Goal: Information Seeking & Learning: Check status

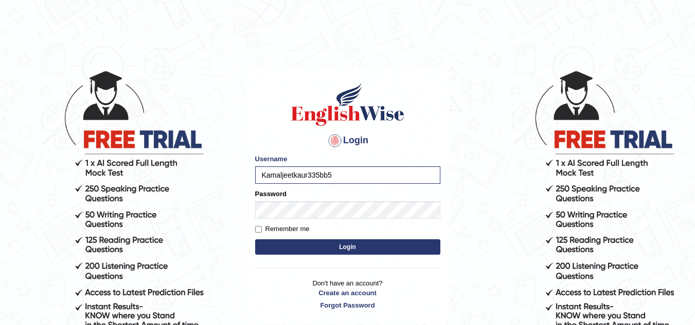
click at [336, 246] on button "Login" at bounding box center [347, 247] width 185 height 15
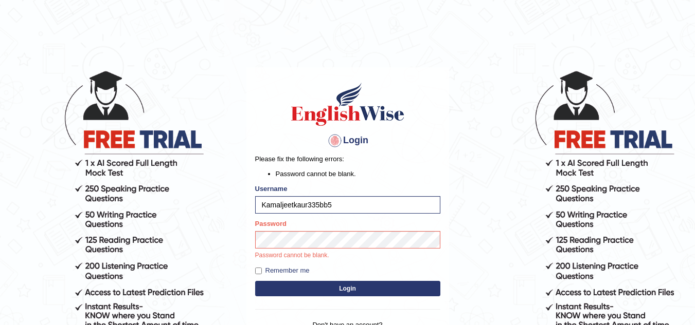
click at [309, 287] on form "Please fix the following errors: Password cannot be blank. Username Kamaljeetka…" at bounding box center [347, 226] width 185 height 145
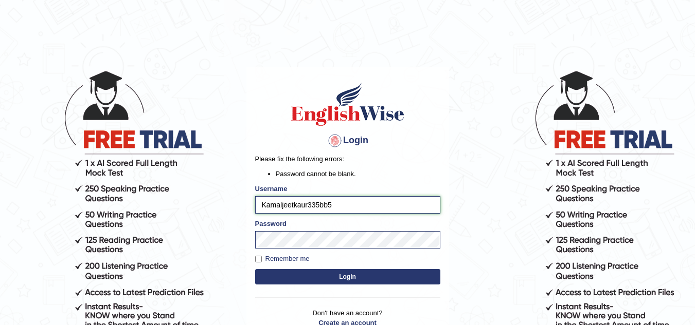
click at [333, 204] on input "Kamaljeetkaur335bb5" at bounding box center [347, 204] width 185 height 17
type input "Kamaljeetkaur"
click at [303, 276] on button "Login" at bounding box center [347, 276] width 185 height 15
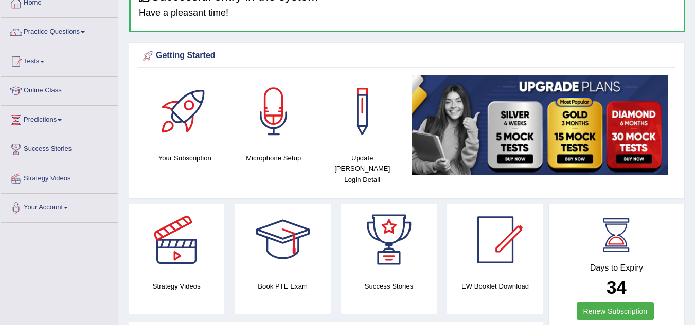
scroll to position [41, 0]
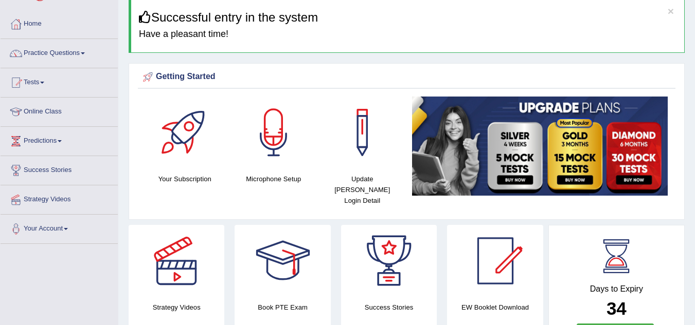
click at [43, 82] on link "Tests" at bounding box center [59, 81] width 117 height 26
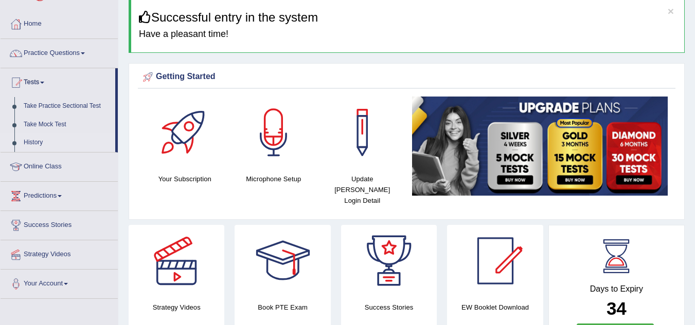
click at [33, 143] on link "History" at bounding box center [67, 143] width 96 height 19
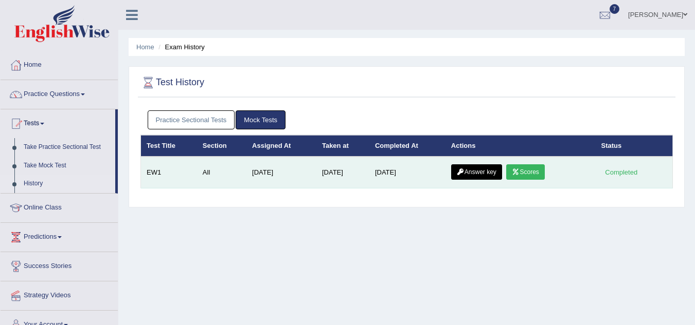
click at [531, 171] on link "Scores" at bounding box center [525, 172] width 38 height 15
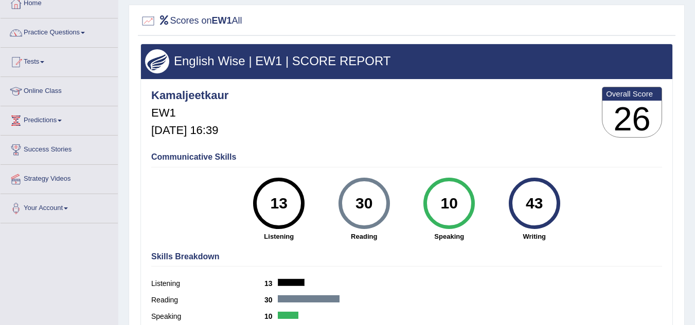
scroll to position [82, 0]
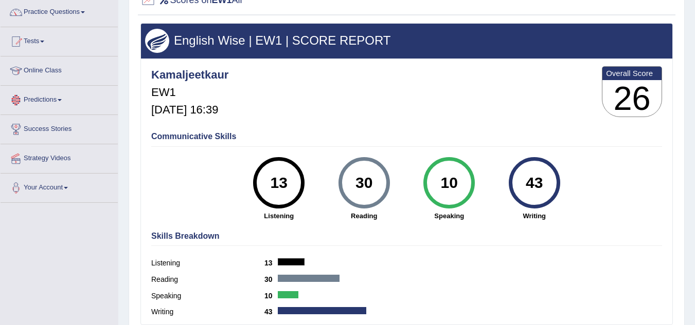
click at [62, 100] on span at bounding box center [60, 100] width 4 height 2
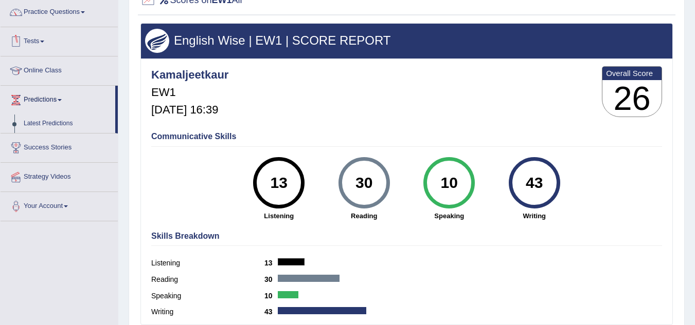
click at [44, 41] on span at bounding box center [42, 42] width 4 height 2
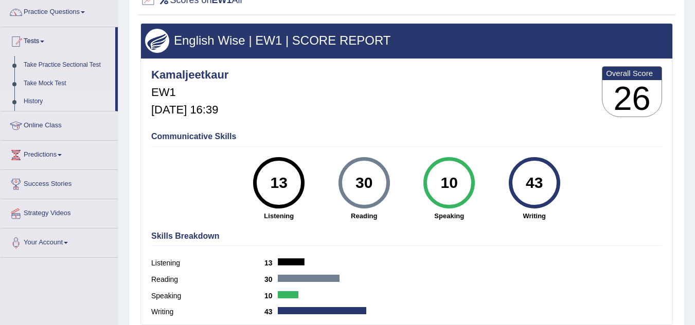
click at [29, 103] on link "History" at bounding box center [67, 102] width 96 height 19
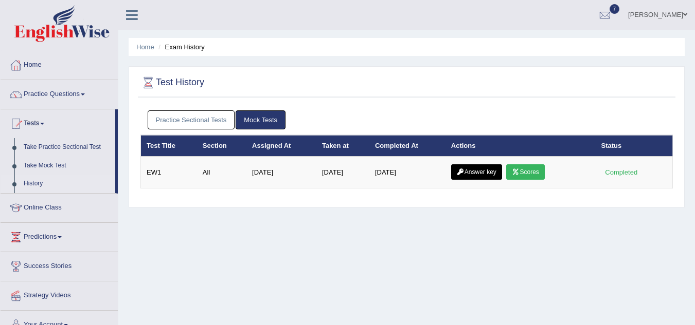
click at [193, 116] on link "Practice Sectional Tests" at bounding box center [191, 120] width 87 height 19
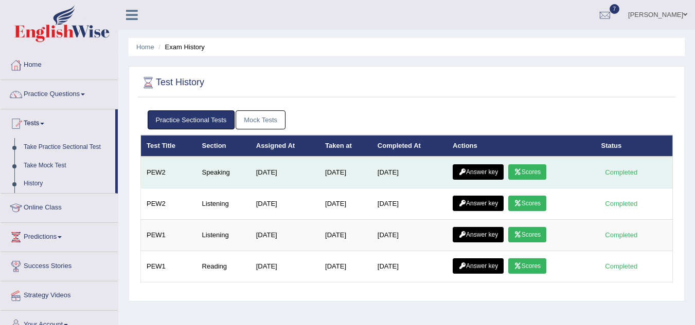
click at [531, 171] on link "Scores" at bounding box center [527, 172] width 38 height 15
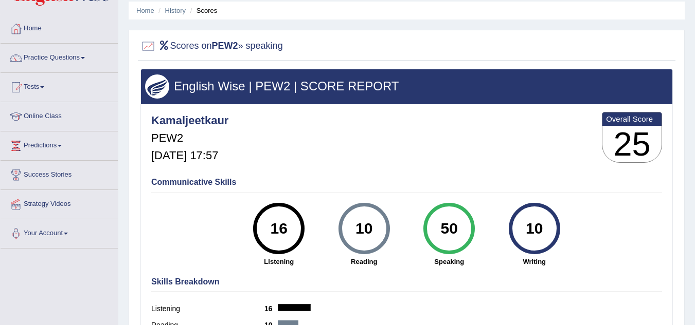
scroll to position [21, 0]
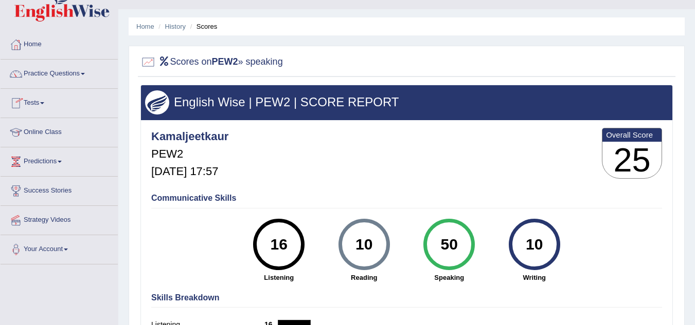
click at [47, 102] on link "Tests" at bounding box center [59, 102] width 117 height 26
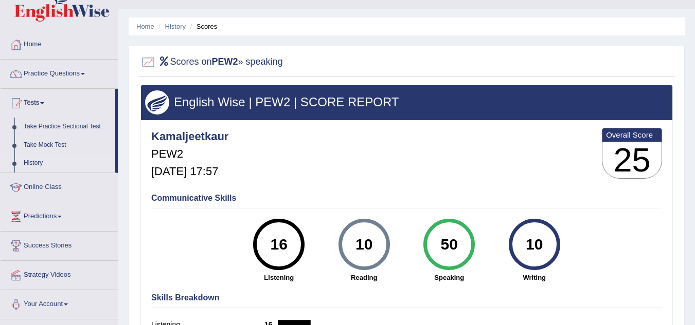
click at [36, 165] on link "History" at bounding box center [67, 163] width 96 height 19
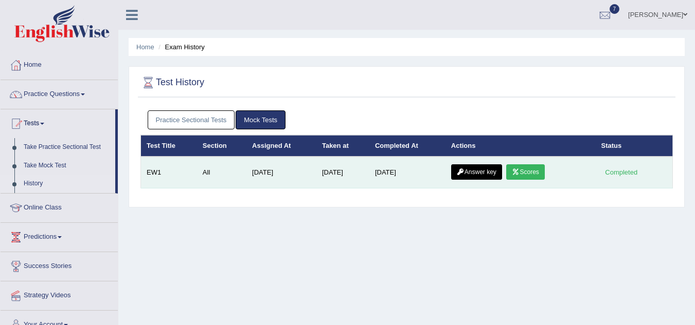
click at [526, 170] on link "Scores" at bounding box center [525, 172] width 38 height 15
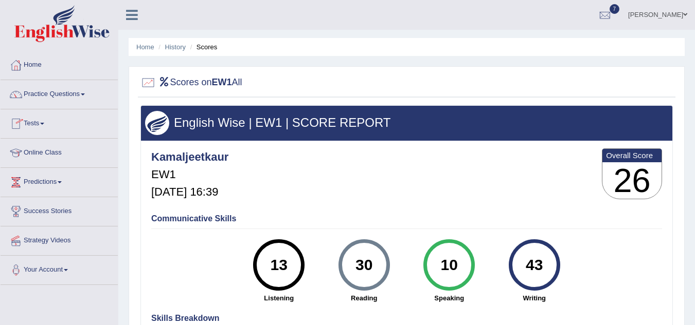
click at [44, 123] on span at bounding box center [42, 124] width 4 height 2
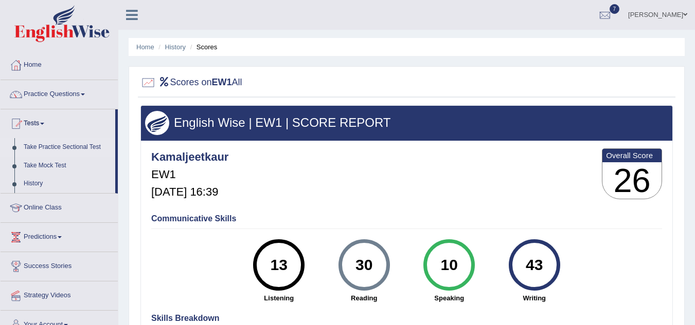
click at [48, 147] on link "Take Practice Sectional Test" at bounding box center [67, 147] width 96 height 19
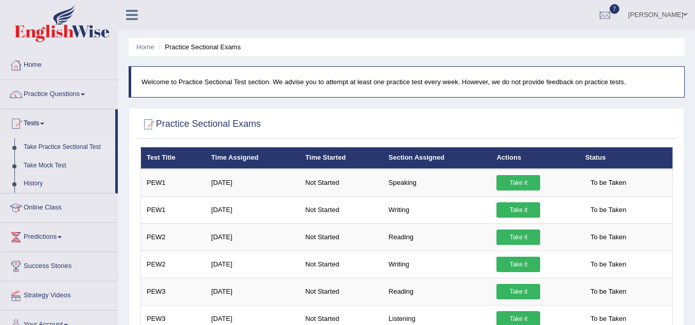
click at [54, 148] on link "Take Practice Sectional Test" at bounding box center [67, 147] width 96 height 19
click at [47, 165] on link "Take Mock Test" at bounding box center [67, 166] width 96 height 19
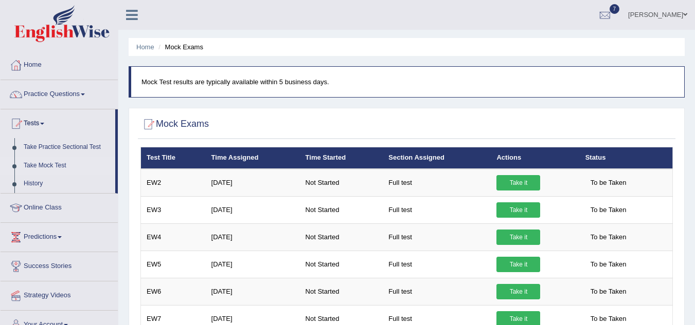
click at [47, 165] on link "Take Mock Test" at bounding box center [67, 166] width 96 height 19
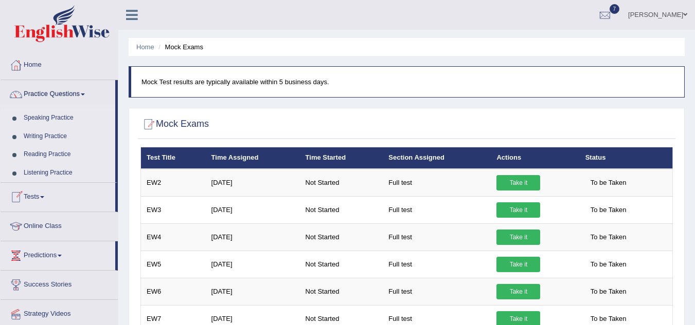
click at [44, 197] on span at bounding box center [42, 197] width 4 height 2
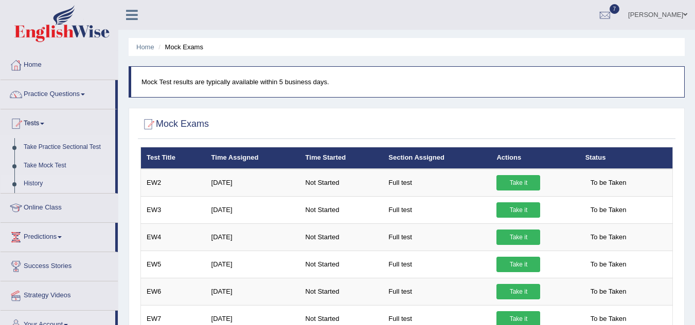
click at [28, 187] on link "History" at bounding box center [67, 184] width 96 height 19
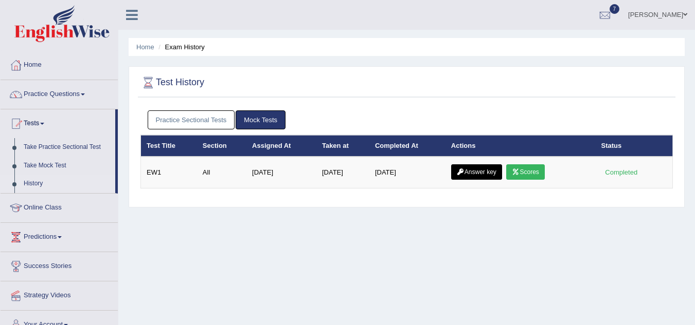
click at [183, 118] on link "Practice Sectional Tests" at bounding box center [191, 120] width 87 height 19
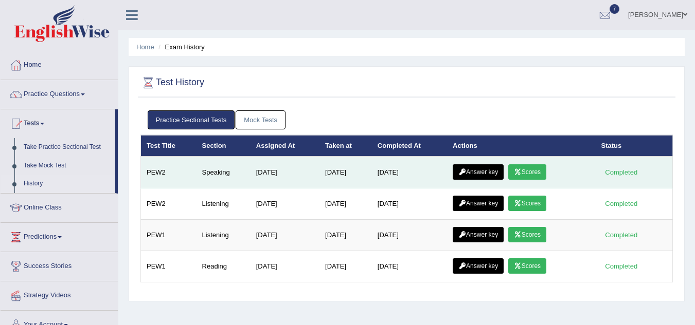
click at [528, 168] on link "Scores" at bounding box center [527, 172] width 38 height 15
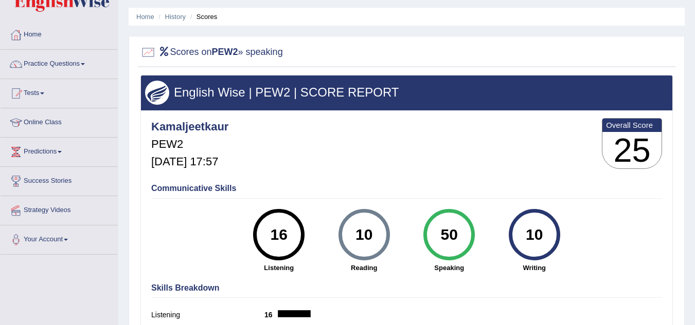
scroll to position [29, 0]
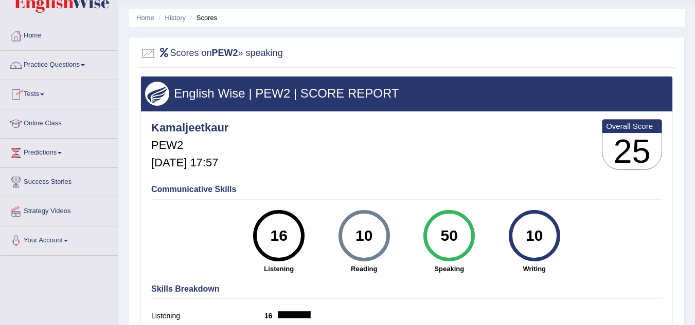
click at [165, 92] on img at bounding box center [157, 94] width 24 height 24
click at [203, 50] on h2 "Scores on PEW2 » speaking" at bounding box center [211, 53] width 142 height 15
click at [618, 135] on h3 "25" at bounding box center [631, 151] width 59 height 37
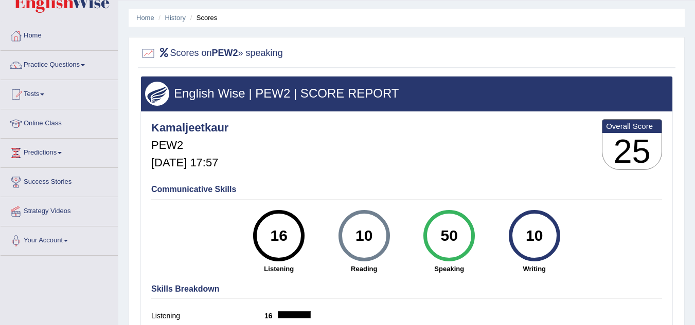
click at [544, 166] on div "Kamaljeetkaur PEW2 [DATE] 17:57 Overall Score 25" at bounding box center [407, 147] width 516 height 61
